Goal: Task Accomplishment & Management: Use online tool/utility

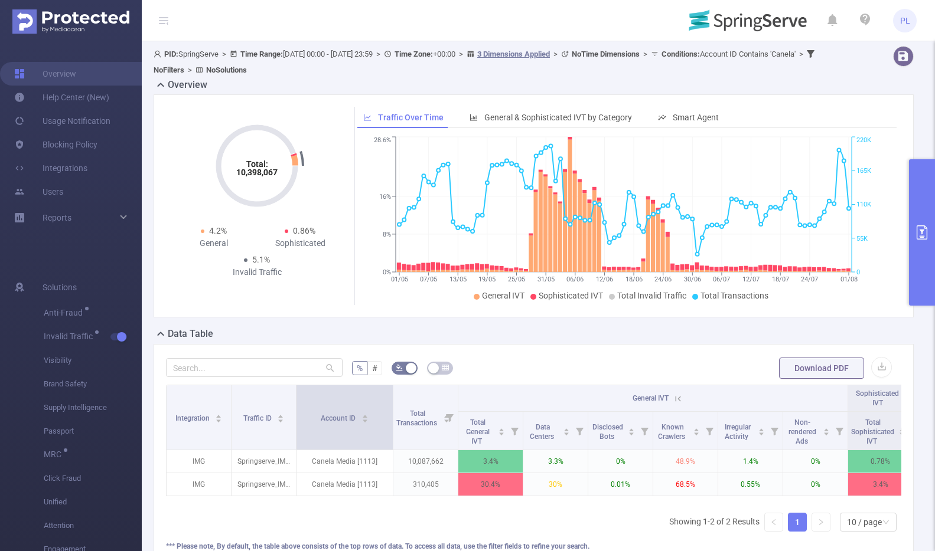
drag, startPoint x: 360, startPoint y: 396, endPoint x: 392, endPoint y: 397, distance: 31.9
click at [392, 397] on span at bounding box center [393, 418] width 6 height 64
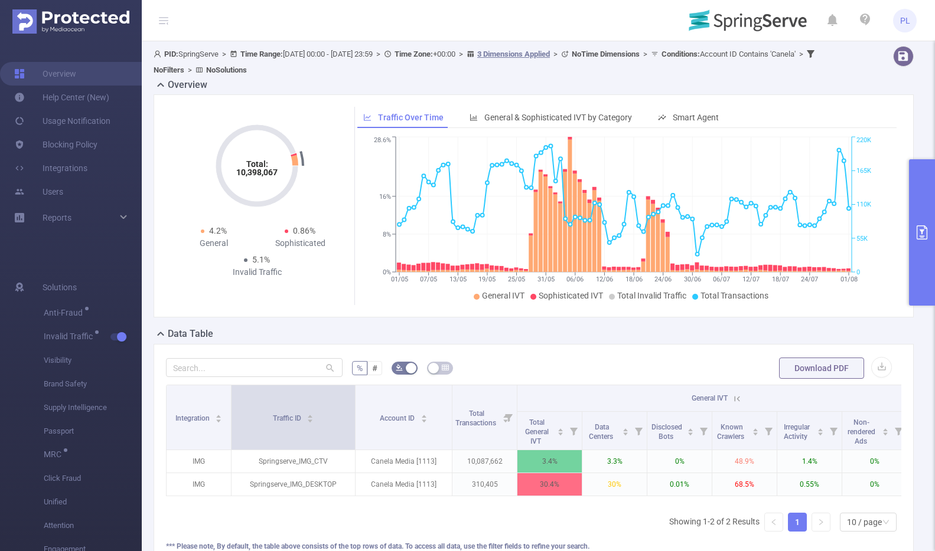
drag, startPoint x: 295, startPoint y: 397, endPoint x: 354, endPoint y: 397, distance: 59.0
click at [354, 397] on span at bounding box center [355, 418] width 6 height 64
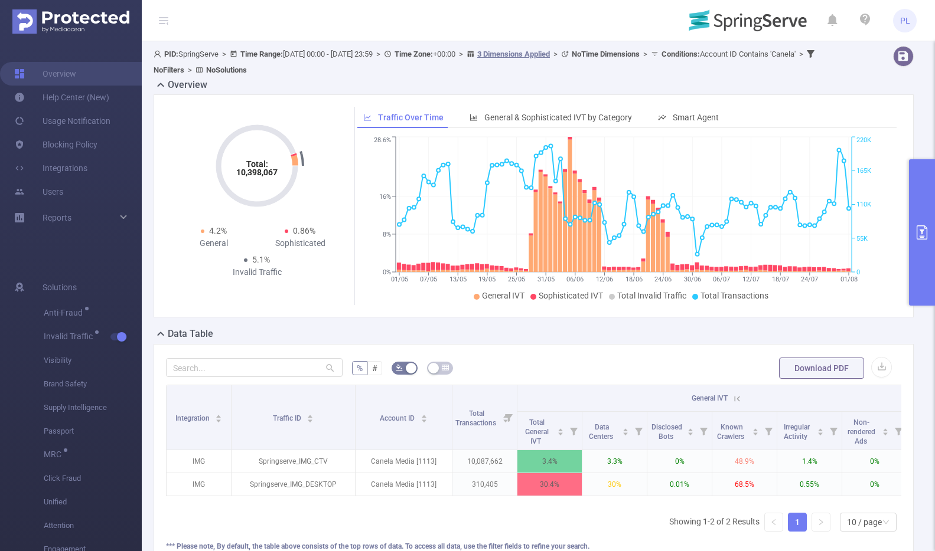
click at [923, 217] on button "primary" at bounding box center [922, 232] width 26 height 146
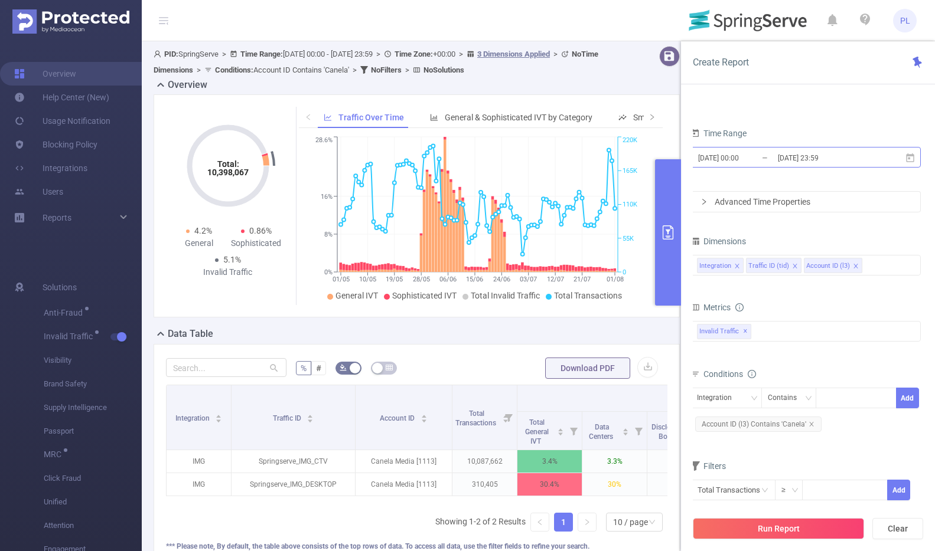
click at [743, 154] on input "[DATE] 00:00" at bounding box center [745, 158] width 96 height 16
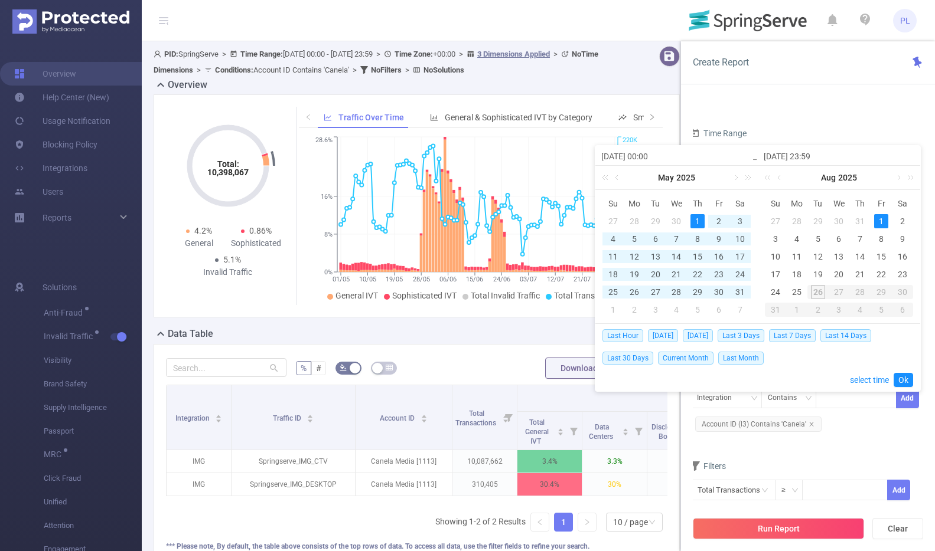
click at [599, 84] on div "Overview" at bounding box center [422, 86] width 536 height 17
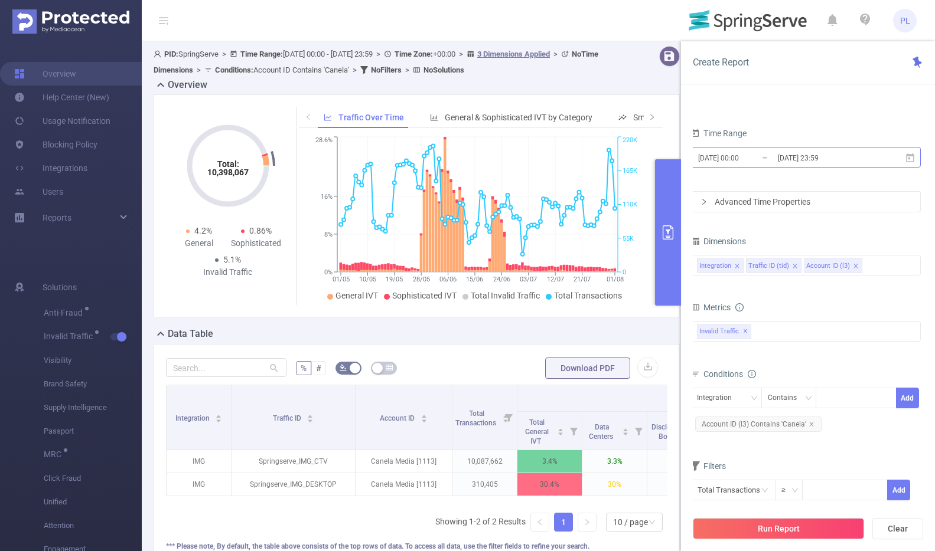
click at [779, 152] on input "[DATE] 23:59" at bounding box center [824, 158] width 96 height 16
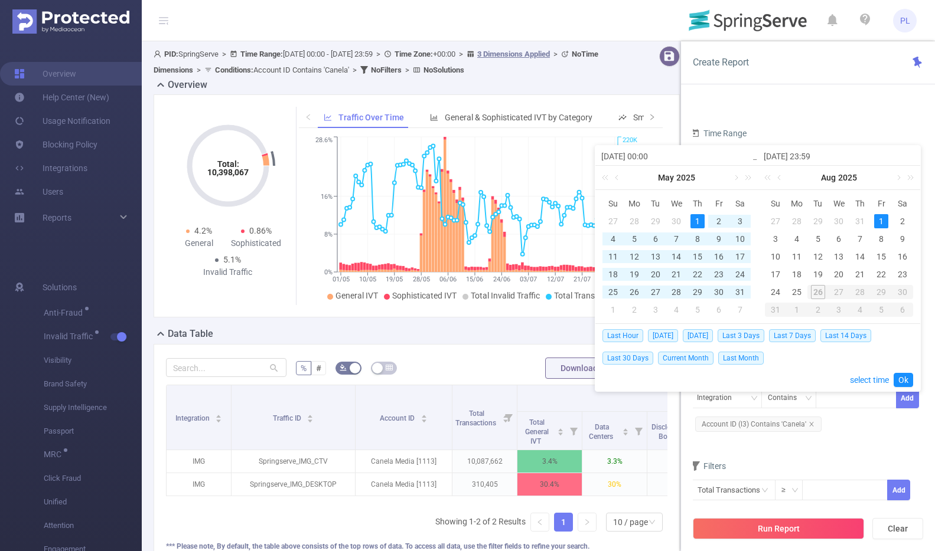
click at [880, 219] on div "1" at bounding box center [881, 221] width 14 height 14
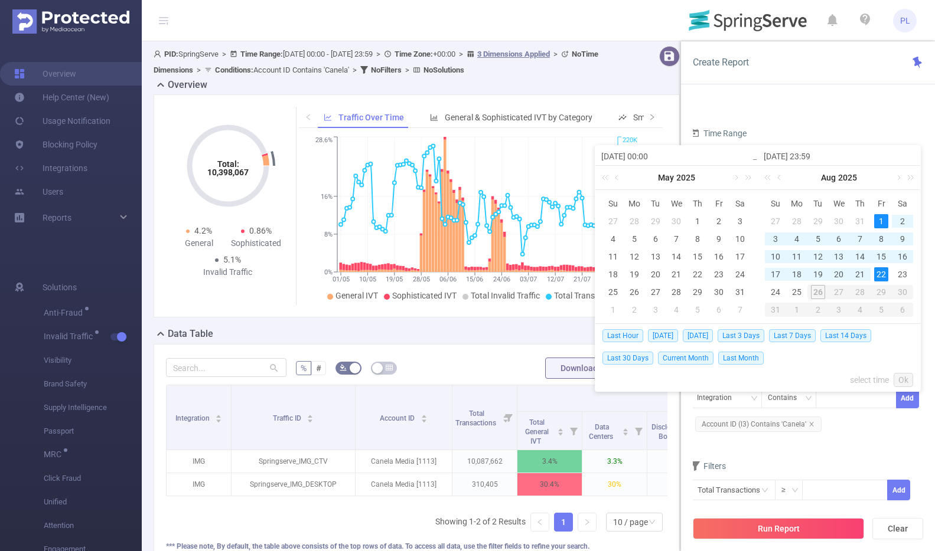
click at [879, 269] on div "22" at bounding box center [881, 274] width 14 height 14
type input "[DATE] 00:00"
type input "[DATE] 23:59"
type input "[DATE] 00:00"
type input "[DATE] 23:59"
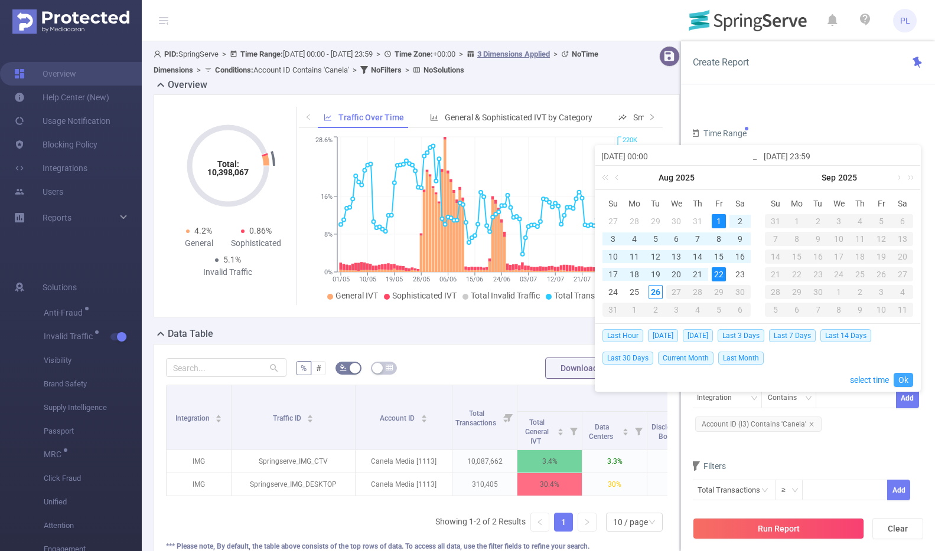
click at [902, 380] on link "Ok" at bounding box center [902, 380] width 19 height 14
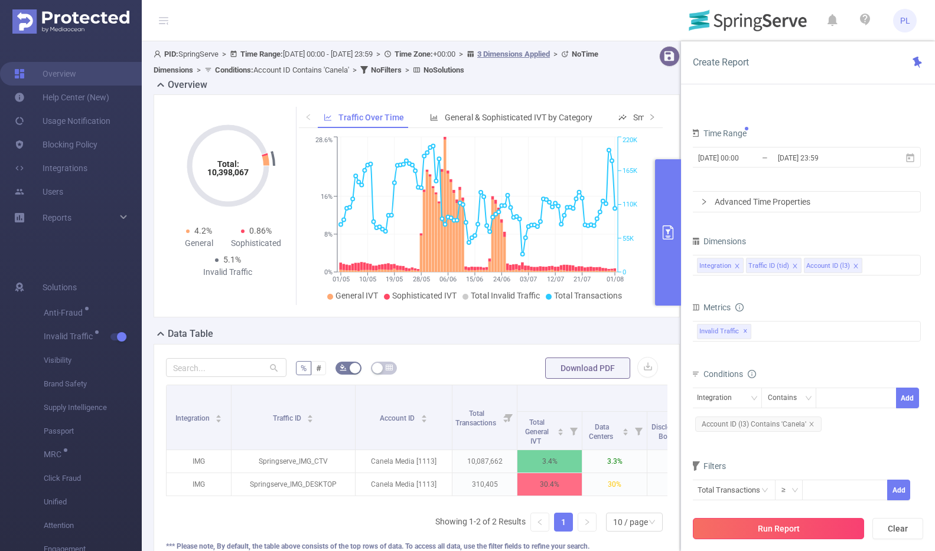
click at [808, 528] on button "Run Report" at bounding box center [778, 528] width 171 height 21
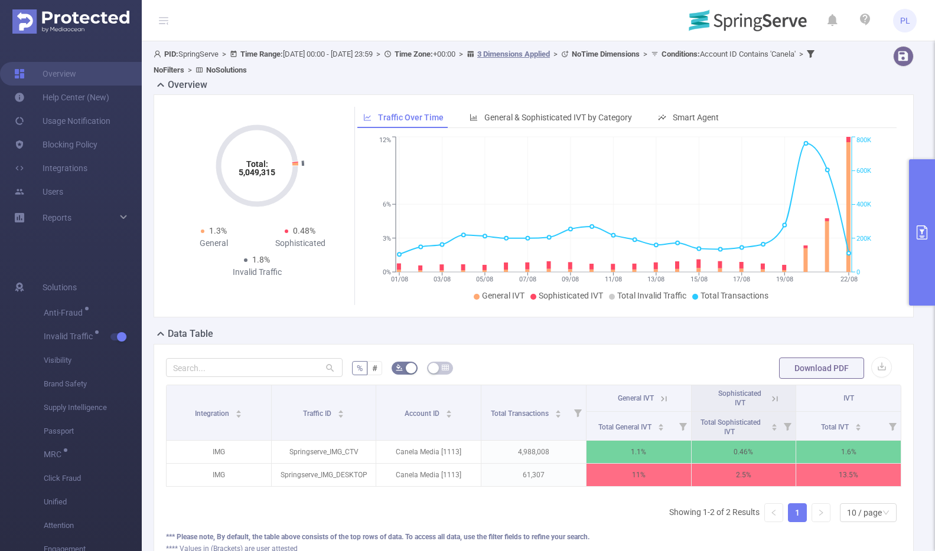
click at [665, 397] on th "General IVT" at bounding box center [638, 399] width 105 height 27
click at [659, 400] on icon at bounding box center [663, 399] width 11 height 11
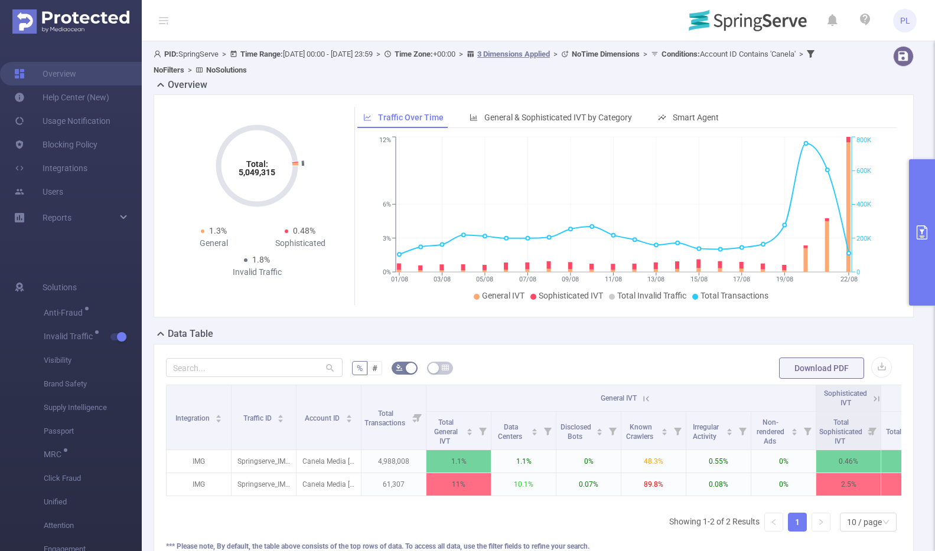
click at [919, 230] on icon "primary" at bounding box center [921, 233] width 11 height 14
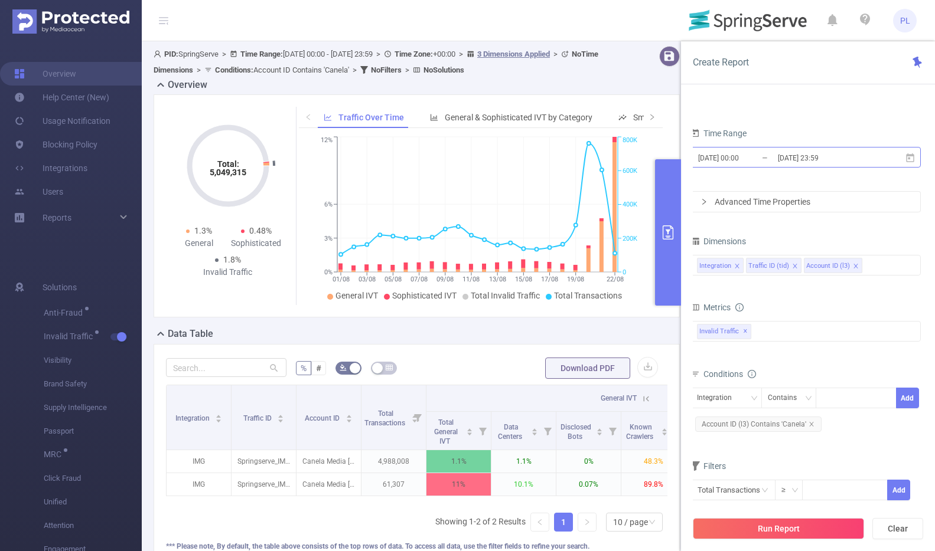
click at [808, 164] on input "[DATE] 23:59" at bounding box center [824, 158] width 96 height 16
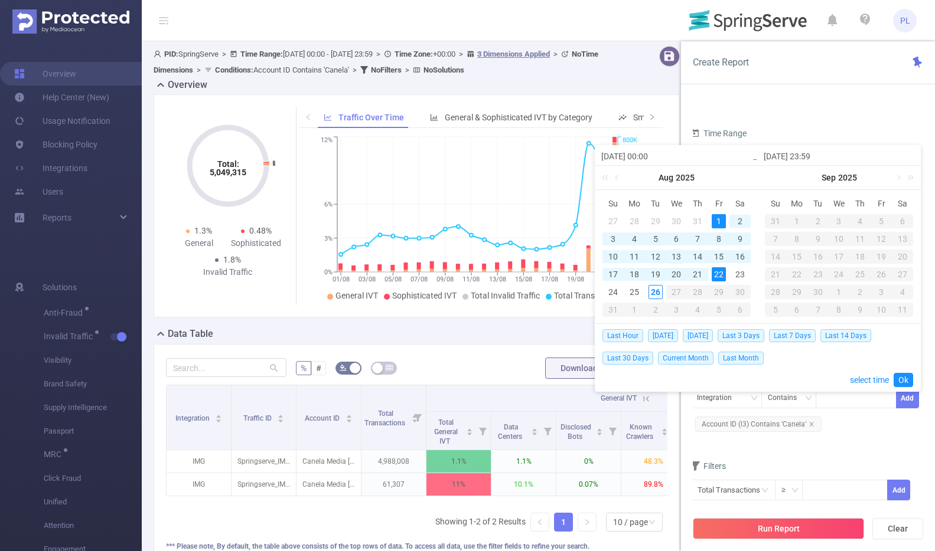
click at [678, 258] on div "13" at bounding box center [676, 257] width 14 height 14
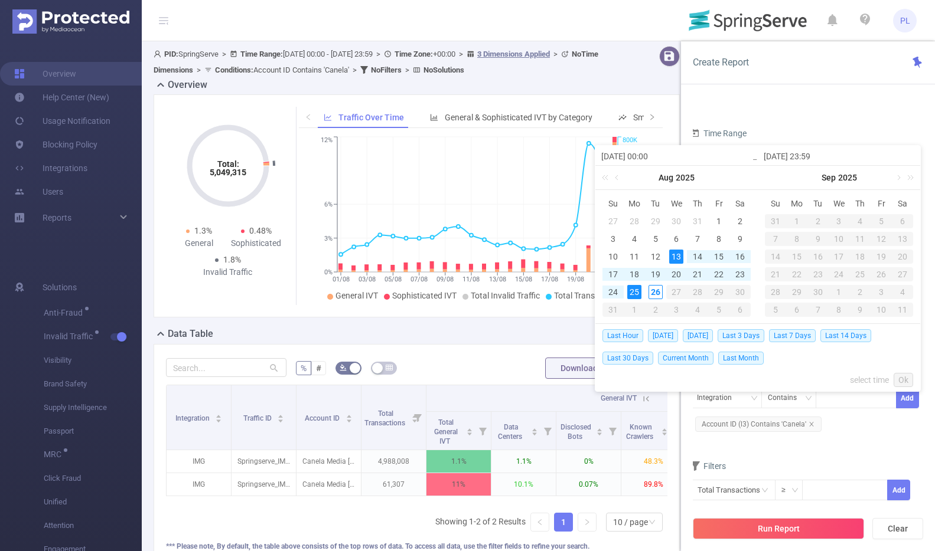
click at [639, 293] on div "25" at bounding box center [634, 292] width 14 height 14
type input "[DATE] 00:00"
type input "[DATE] 23:59"
type input "[DATE] 00:00"
type input "[DATE] 23:59"
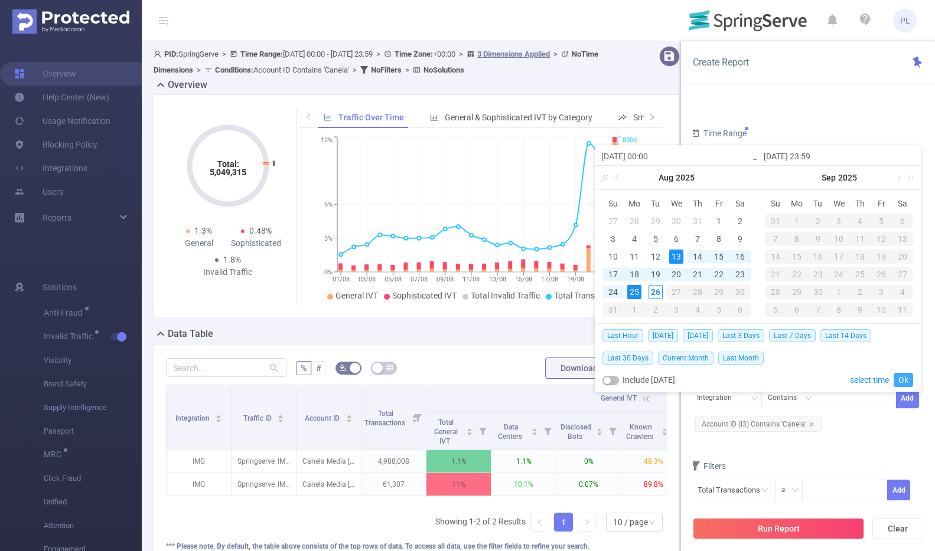
click at [906, 380] on link "Ok" at bounding box center [902, 380] width 19 height 14
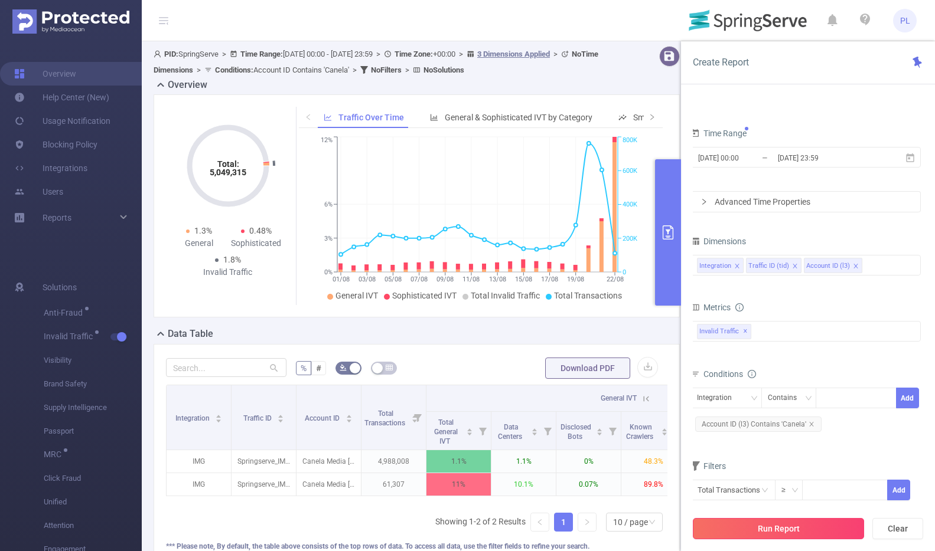
click at [807, 523] on button "Run Report" at bounding box center [778, 528] width 171 height 21
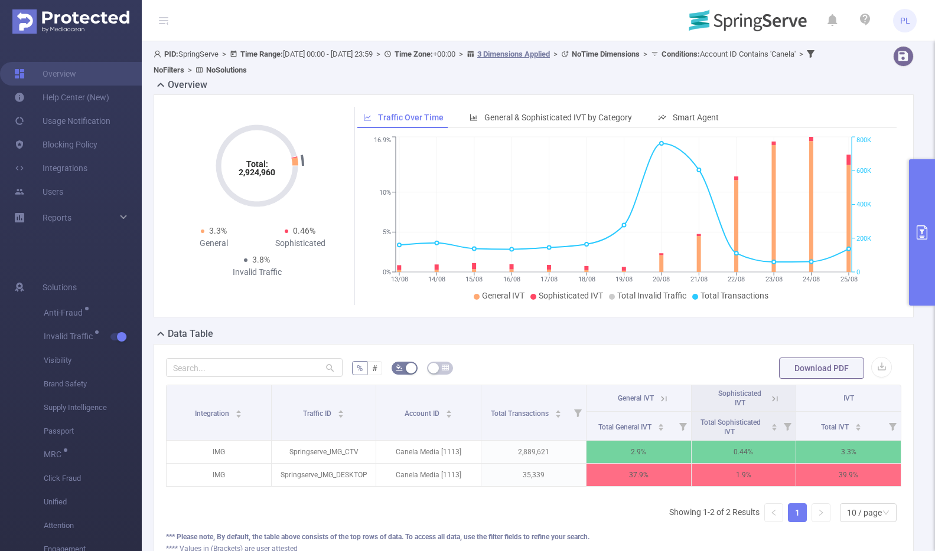
click at [661, 399] on icon at bounding box center [663, 398] width 5 height 5
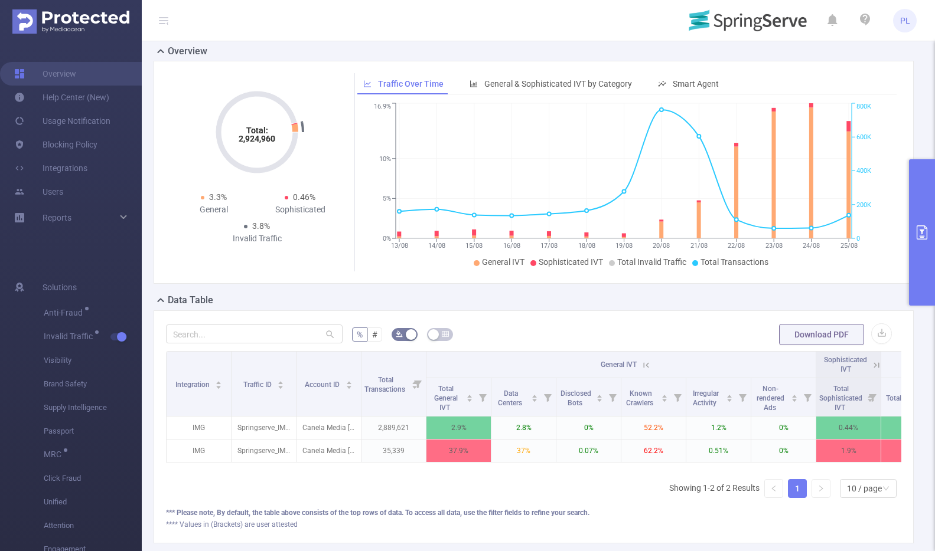
scroll to position [35, 0]
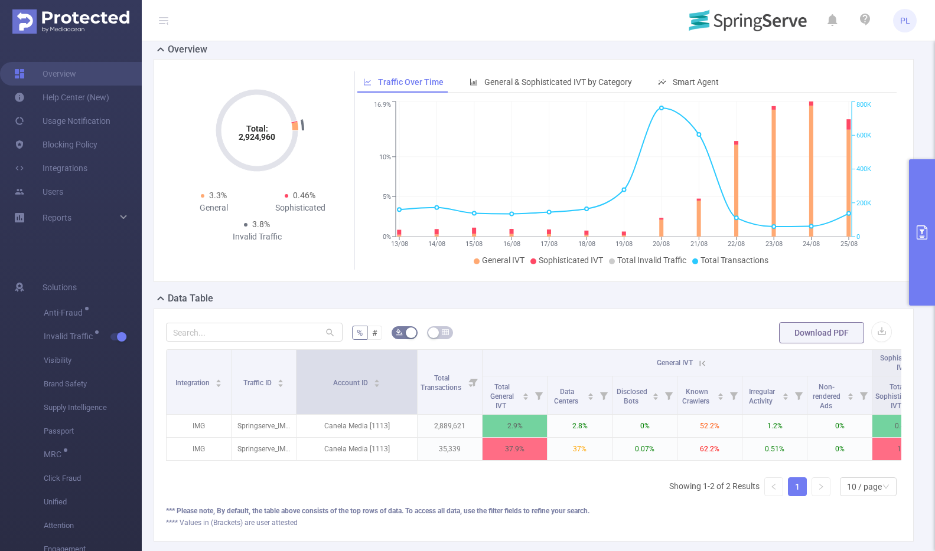
drag, startPoint x: 359, startPoint y: 361, endPoint x: 415, endPoint y: 361, distance: 56.1
click at [415, 361] on span at bounding box center [417, 382] width 6 height 64
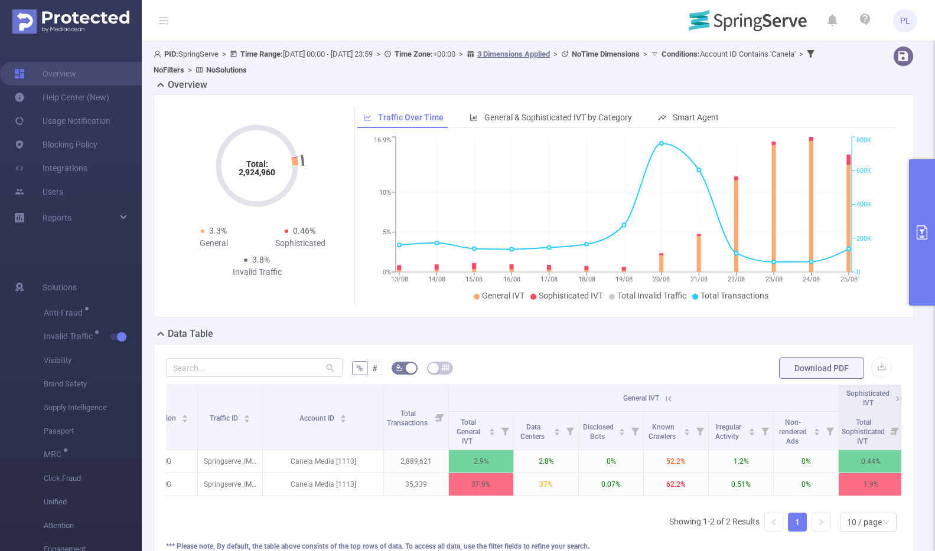
scroll to position [0, 32]
click at [918, 221] on button "primary" at bounding box center [922, 232] width 26 height 146
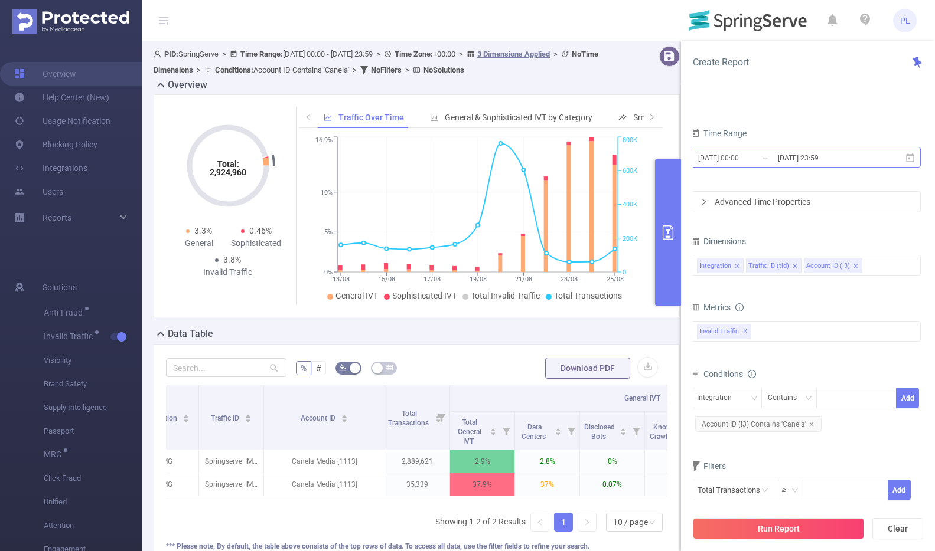
click at [752, 156] on input "[DATE] 00:00" at bounding box center [745, 158] width 96 height 16
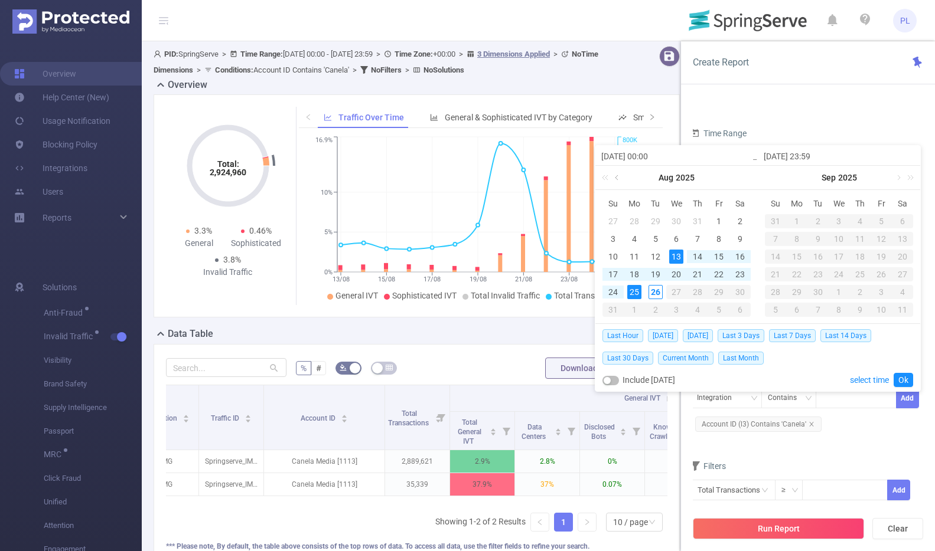
click at [613, 177] on link at bounding box center [617, 178] width 11 height 24
click at [657, 220] on div "1" at bounding box center [655, 221] width 14 height 14
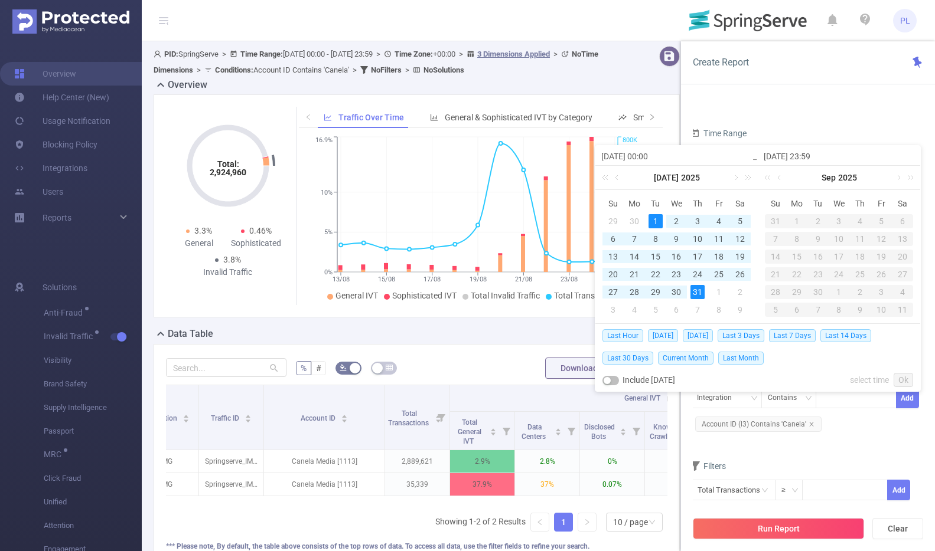
click at [694, 290] on div "31" at bounding box center [697, 292] width 14 height 14
type input "[DATE] 00:00"
type input "[DATE] 23:59"
type input "[DATE] 00:00"
type input "[DATE] 23:59"
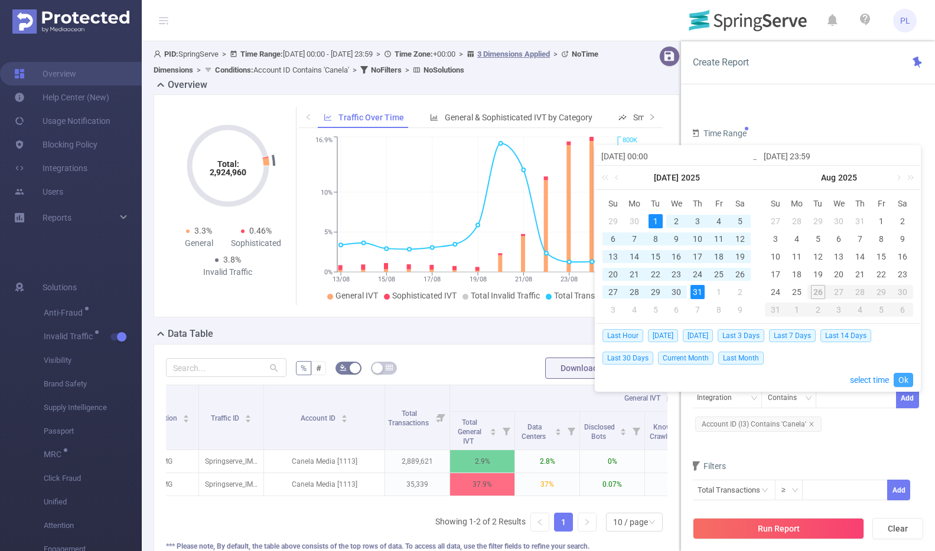
click at [906, 378] on link "Ok" at bounding box center [902, 380] width 19 height 14
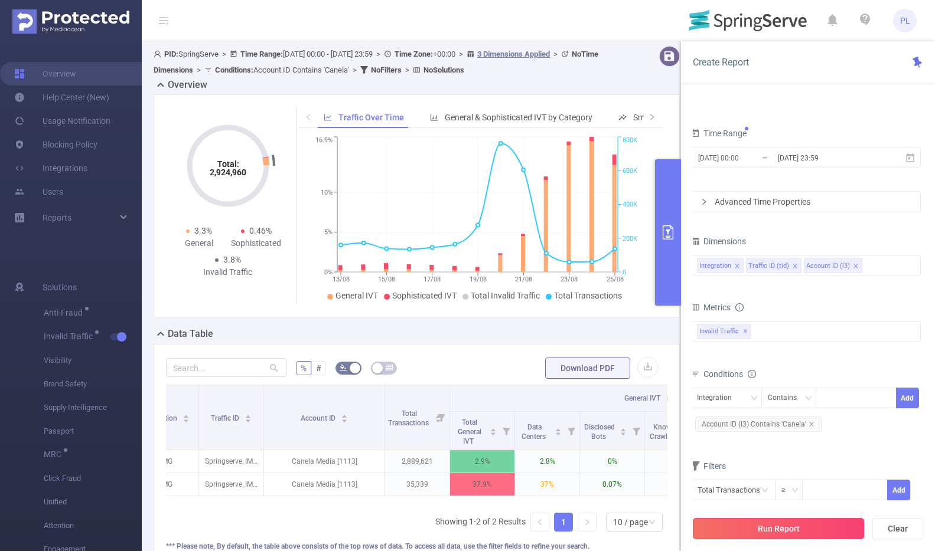
click at [827, 524] on button "Run Report" at bounding box center [778, 528] width 171 height 21
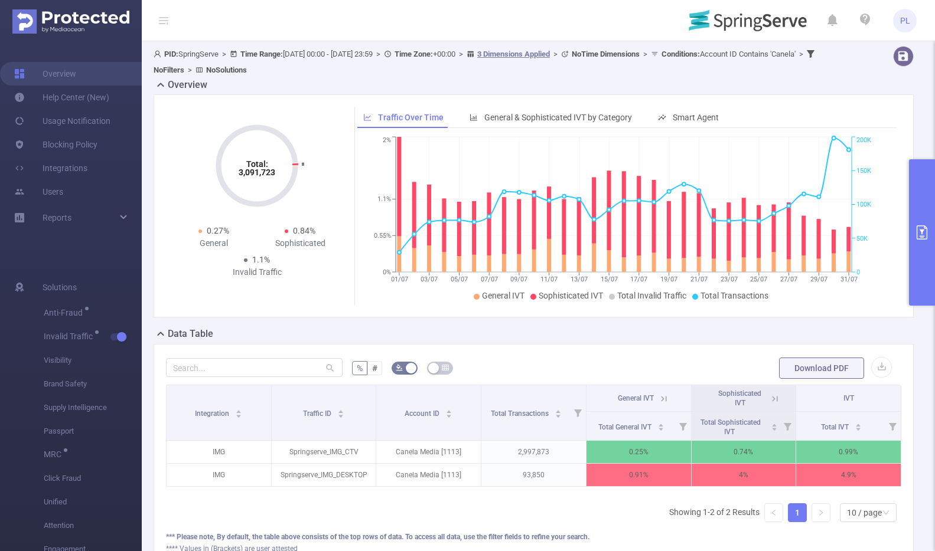
click at [924, 229] on icon "primary" at bounding box center [922, 233] width 14 height 14
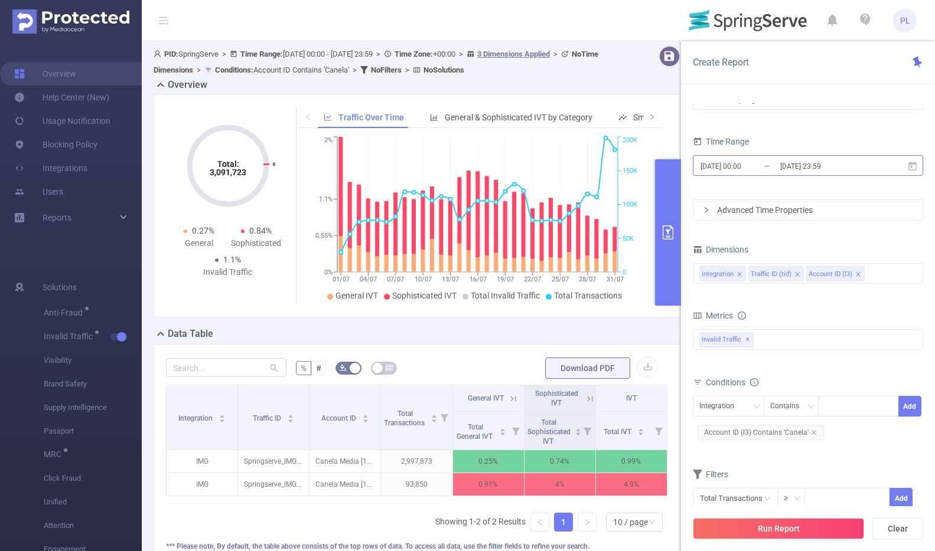
click at [747, 161] on input "[DATE] 00:00" at bounding box center [747, 166] width 96 height 16
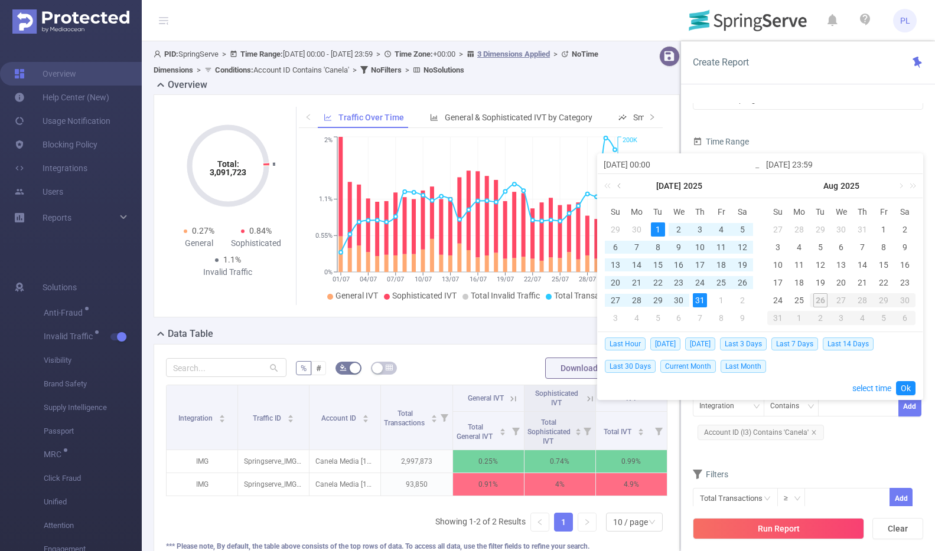
click at [619, 187] on link at bounding box center [620, 186] width 11 height 24
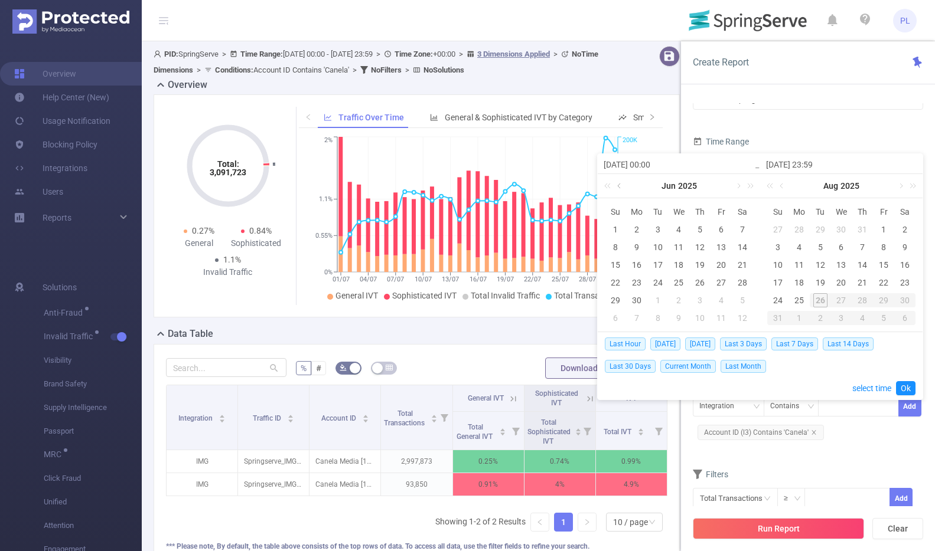
click at [621, 184] on link at bounding box center [620, 186] width 11 height 24
click at [738, 185] on link at bounding box center [737, 186] width 11 height 24
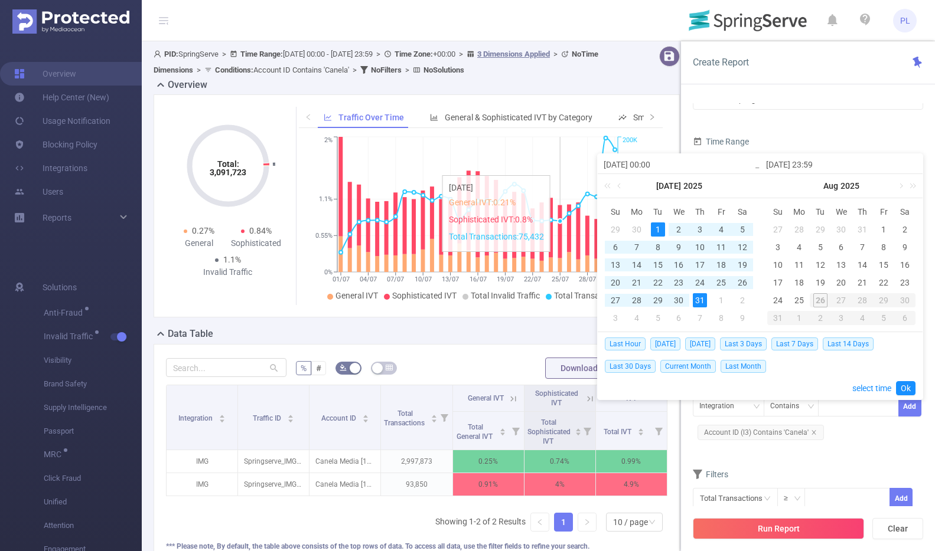
click at [555, 169] on icon "01/07 04/07 07/07 10/07 13/07 16/07 19/07 22/07 25/07 28/07 31/07 0% 0.55% 1.1%…" at bounding box center [477, 219] width 357 height 171
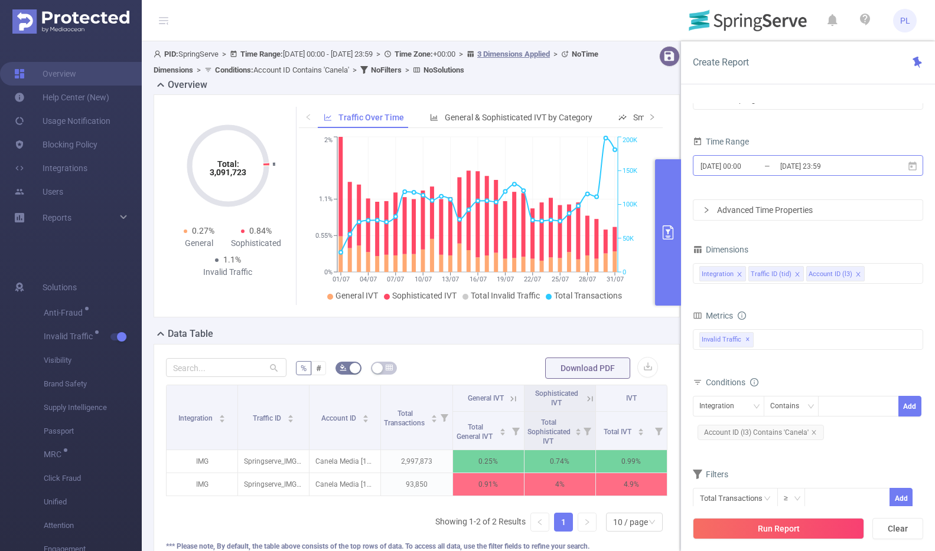
click at [736, 166] on input "[DATE] 00:00" at bounding box center [747, 166] width 96 height 16
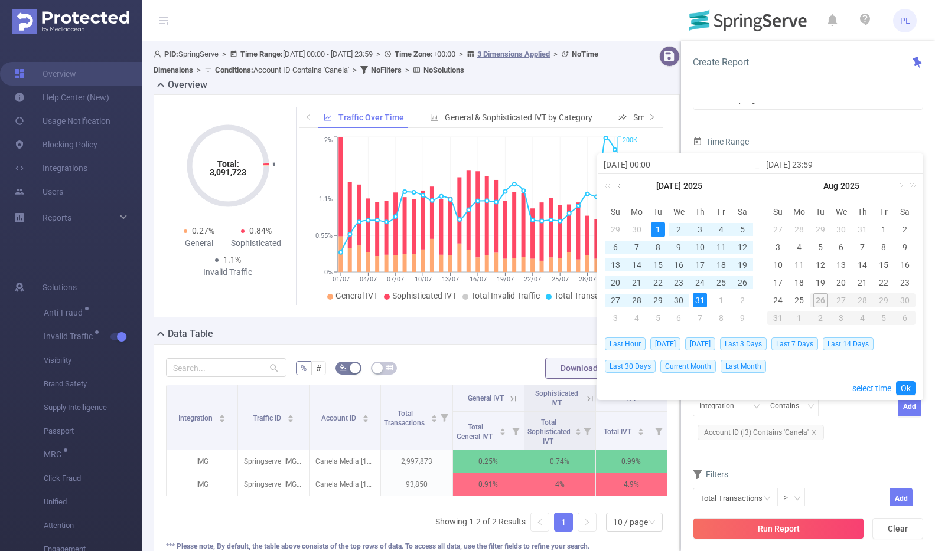
click at [618, 183] on link at bounding box center [620, 186] width 11 height 24
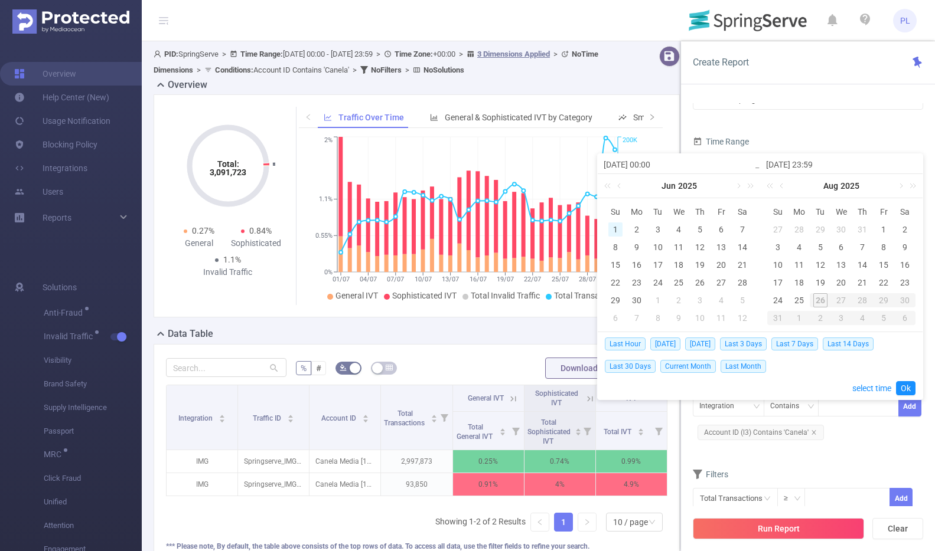
click at [616, 229] on div "1" at bounding box center [615, 230] width 14 height 14
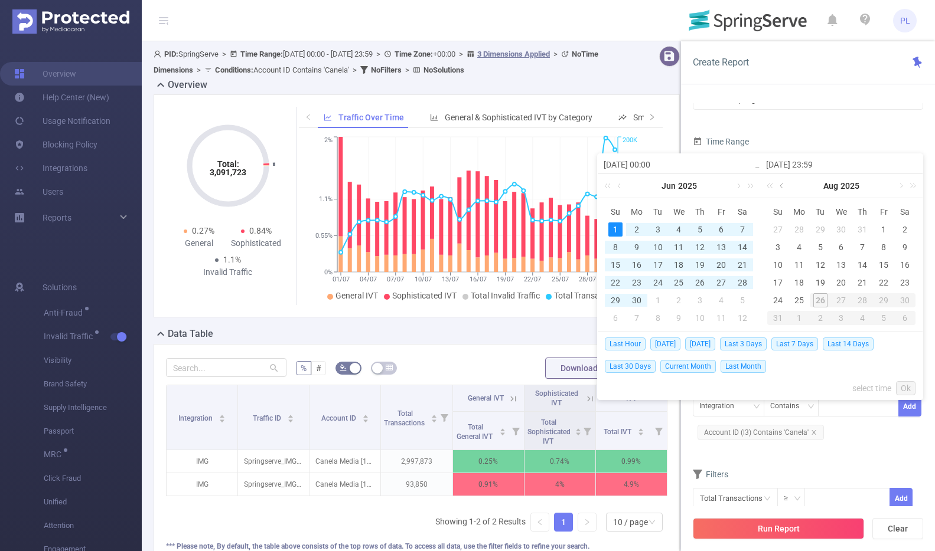
click at [780, 185] on link at bounding box center [782, 186] width 11 height 24
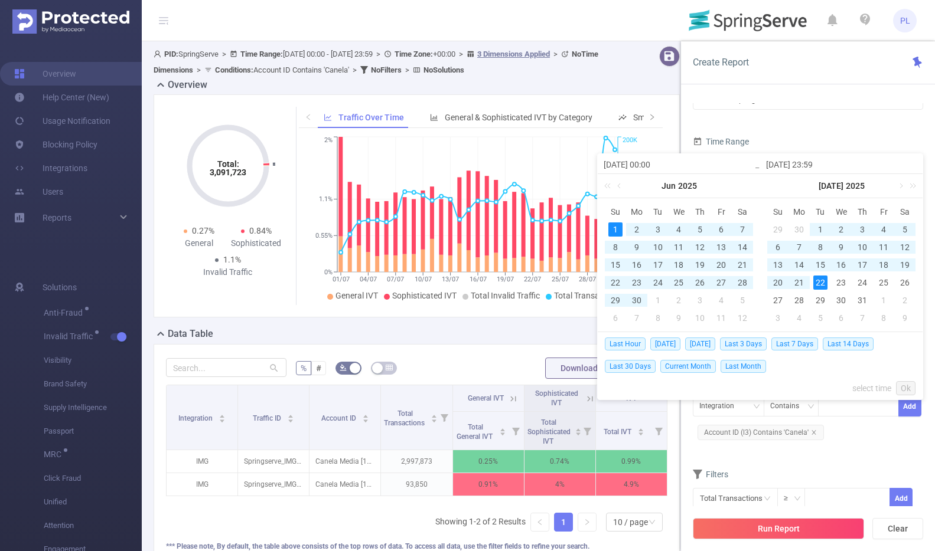
click at [818, 280] on div "22" at bounding box center [820, 283] width 14 height 14
type input "[DATE] 00:00"
type input "[DATE] 23:59"
type input "[DATE] 00:00"
type input "[DATE] 23:59"
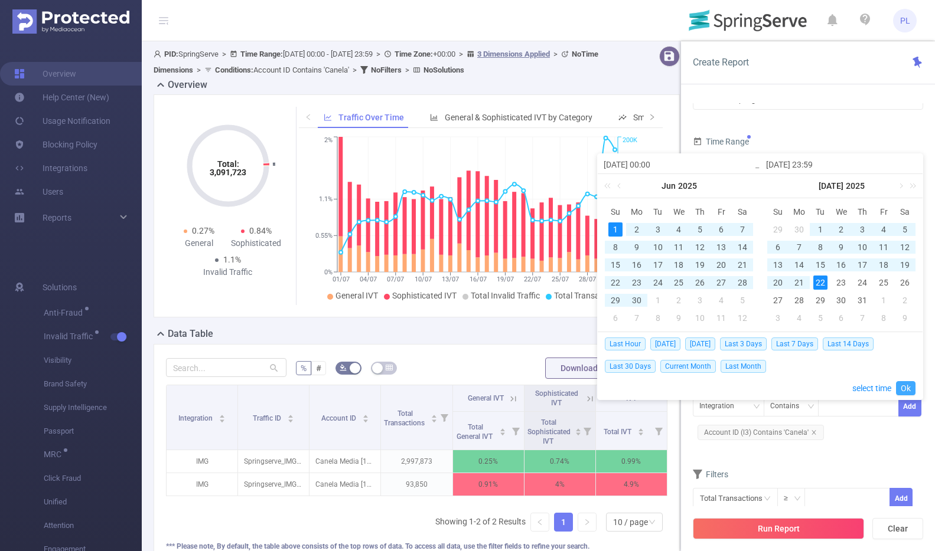
click at [900, 384] on link "Ok" at bounding box center [905, 388] width 19 height 14
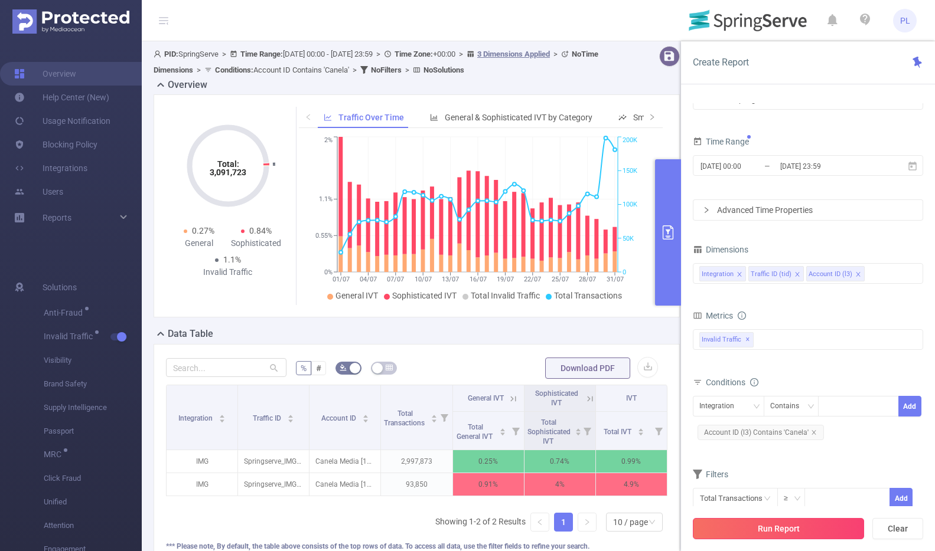
click at [808, 530] on button "Run Report" at bounding box center [778, 528] width 171 height 21
